Goal: Complete application form

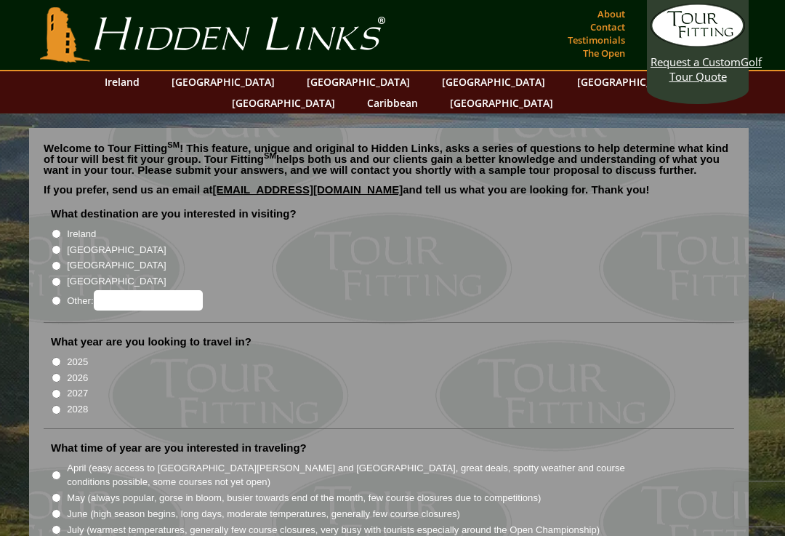
click at [59, 229] on input "Ireland" at bounding box center [56, 233] width 9 height 9
radio input "true"
click at [57, 245] on input "[GEOGRAPHIC_DATA]" at bounding box center [56, 249] width 9 height 9
radio input "true"
click at [61, 229] on input "Ireland" at bounding box center [56, 233] width 9 height 9
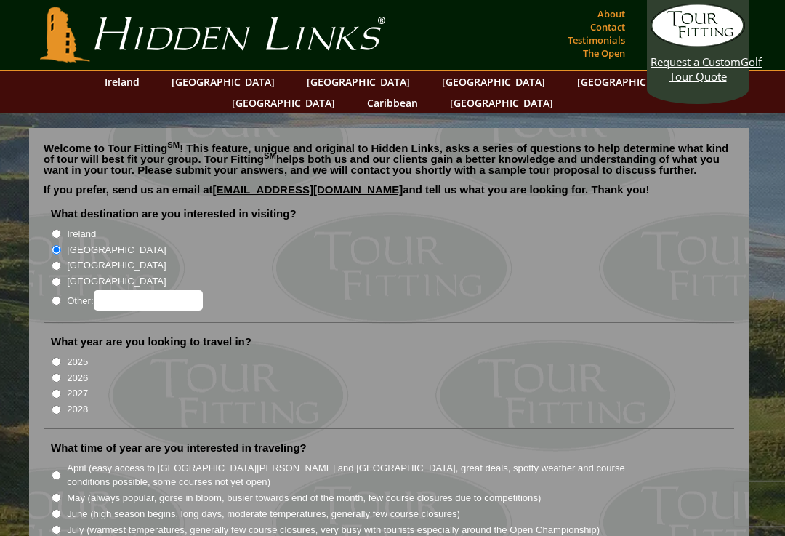
radio input "true"
click at [60, 373] on input "2026" at bounding box center [56, 377] width 9 height 9
radio input "true"
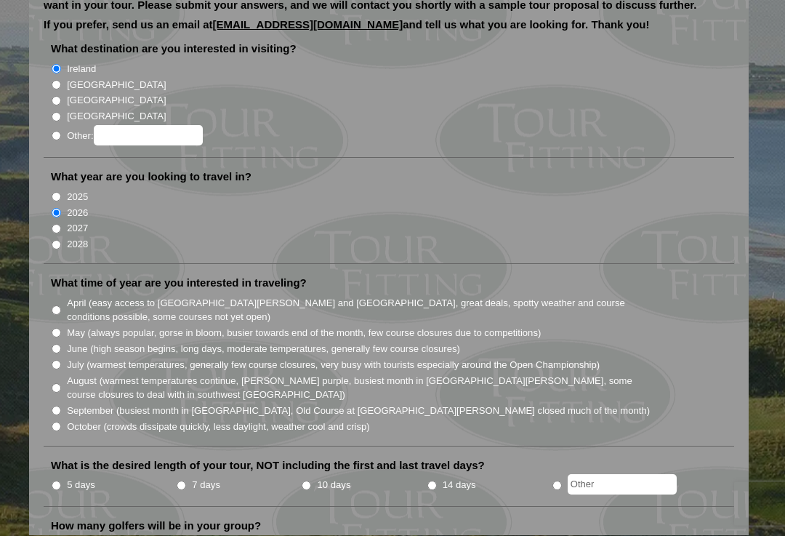
scroll to position [165, 0]
click at [61, 422] on input "October (crowds dissipate quickly, less daylight, weather cool and crisp)" at bounding box center [56, 426] width 9 height 9
radio input "true"
click at [59, 80] on input "[GEOGRAPHIC_DATA]" at bounding box center [56, 84] width 9 height 9
radio input "true"
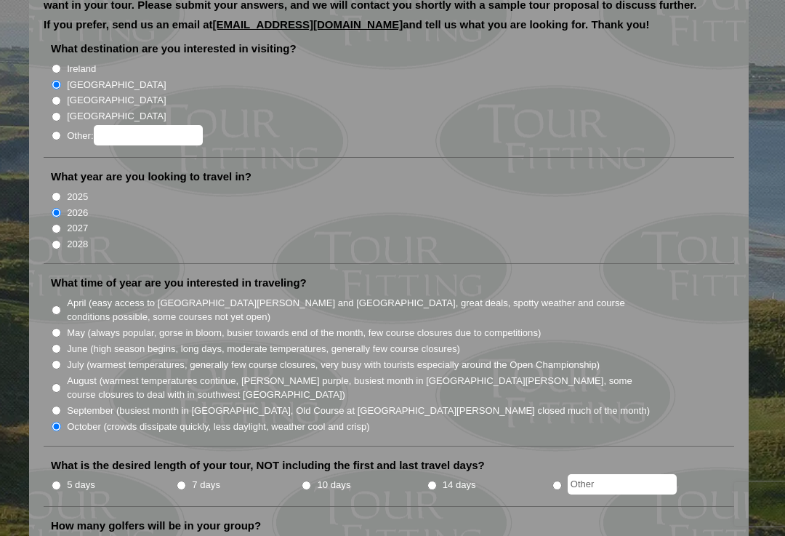
click at [57, 328] on input "May (always popular, gorse in bloom, busier towards end of the month, few cours…" at bounding box center [56, 332] width 9 height 9
radio input "true"
